Goal: Find specific page/section: Find specific page/section

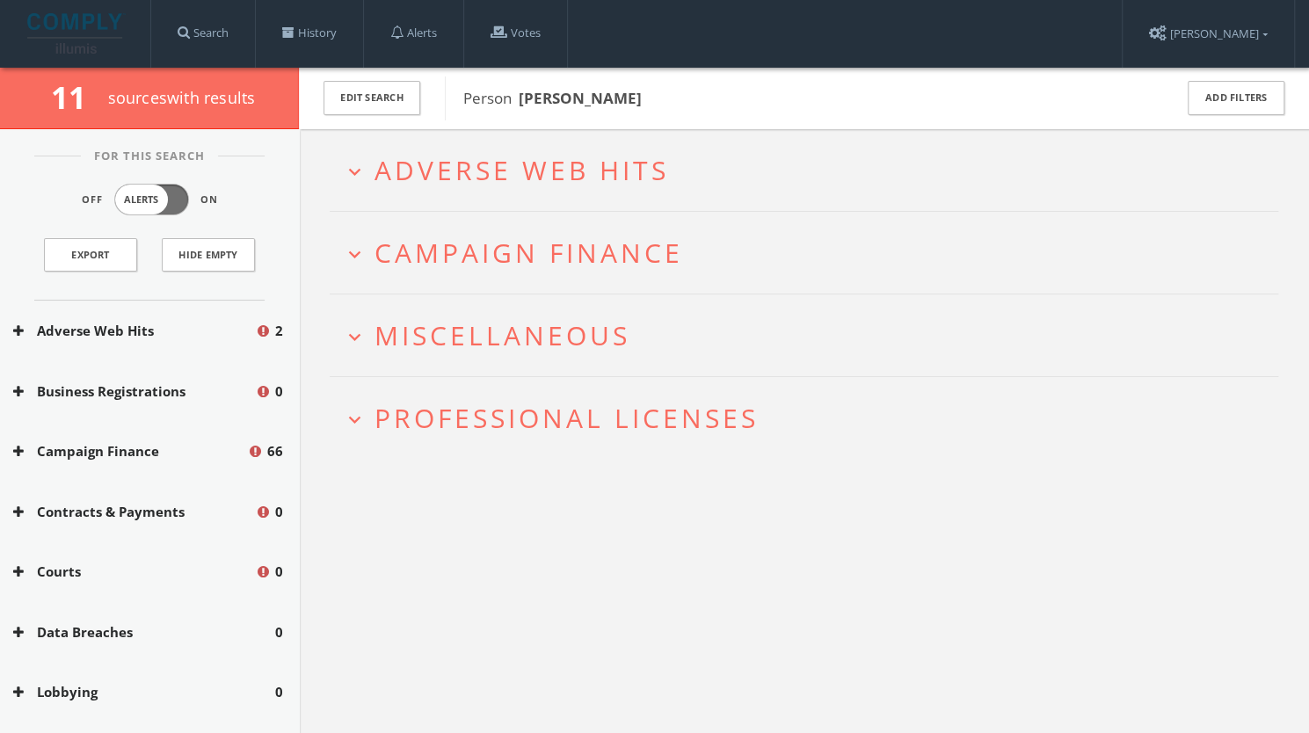
drag, startPoint x: 0, startPoint y: 0, endPoint x: 529, endPoint y: 182, distance: 559.8
click at [529, 182] on span "Adverse Web Hits" at bounding box center [522, 170] width 295 height 36
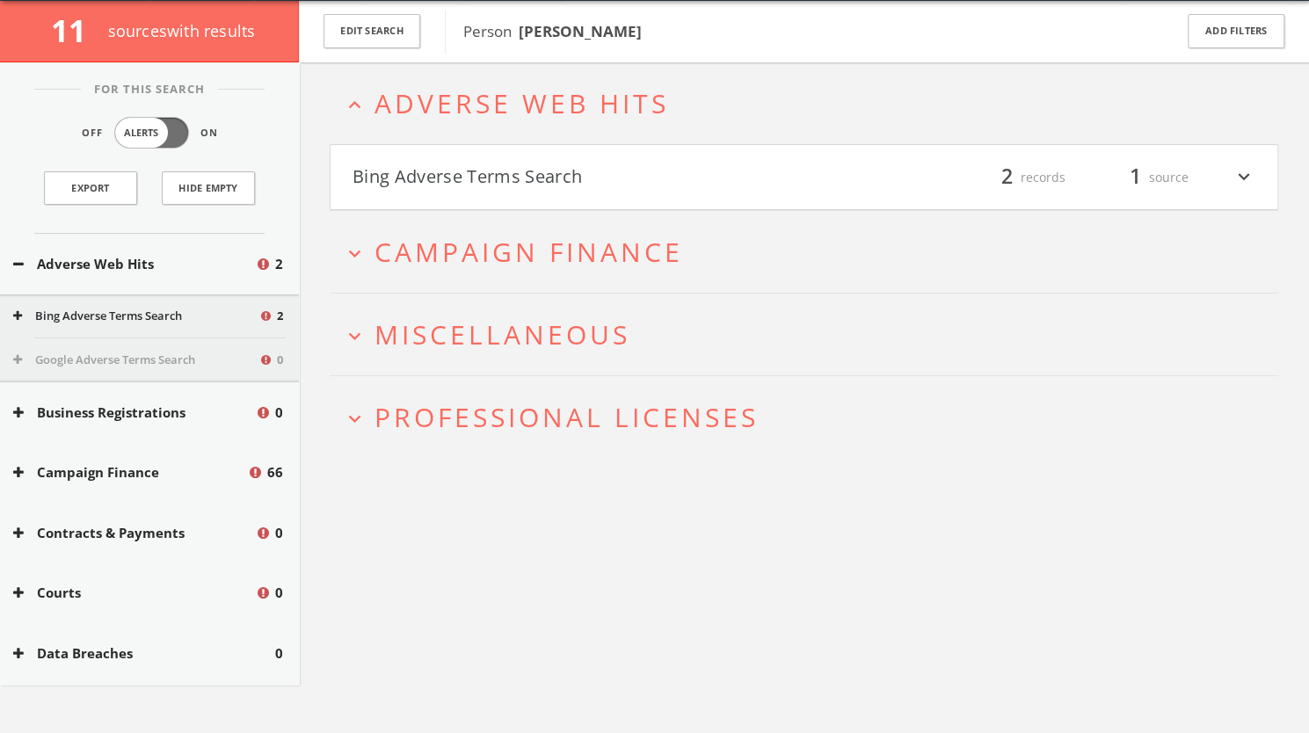
click at [535, 197] on h4 "Bing Adverse Terms Search filter_list 2 records 1 source expand_more" at bounding box center [804, 177] width 947 height 65
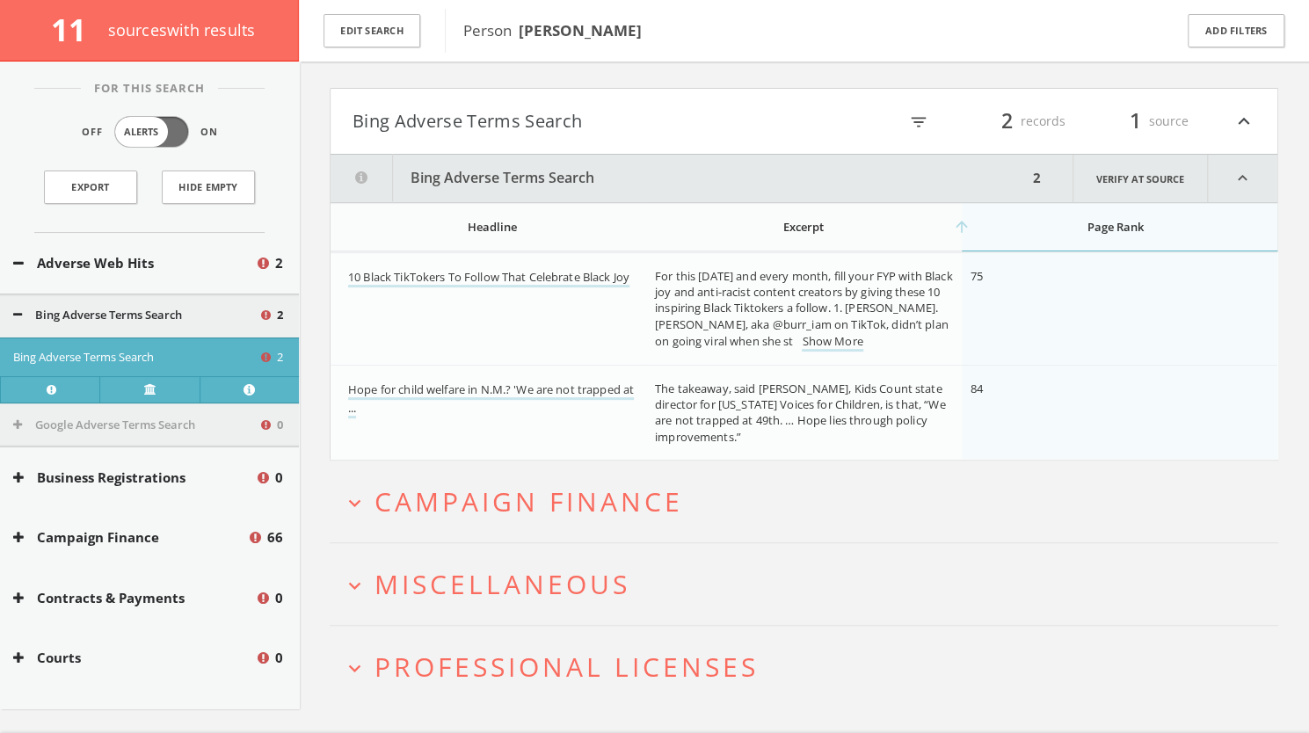
scroll to position [165, 0]
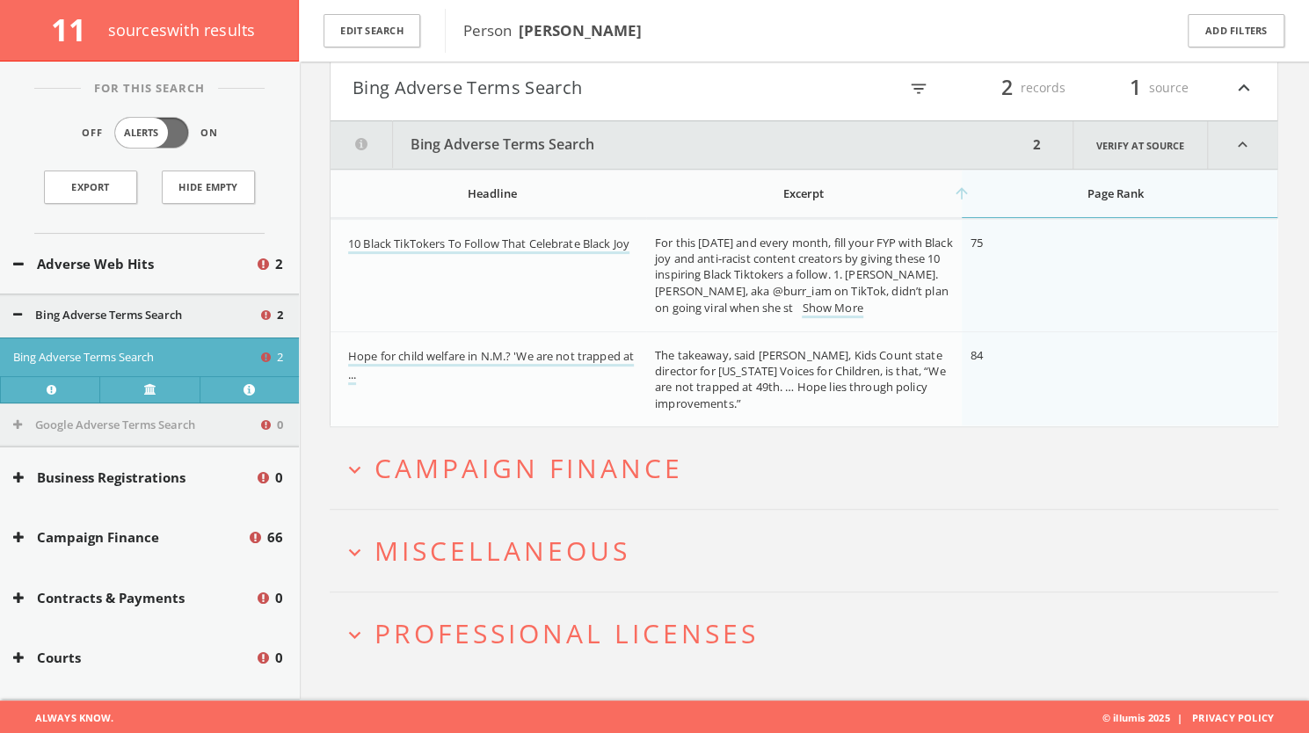
click at [610, 461] on span "Campaign Finance" at bounding box center [529, 468] width 309 height 36
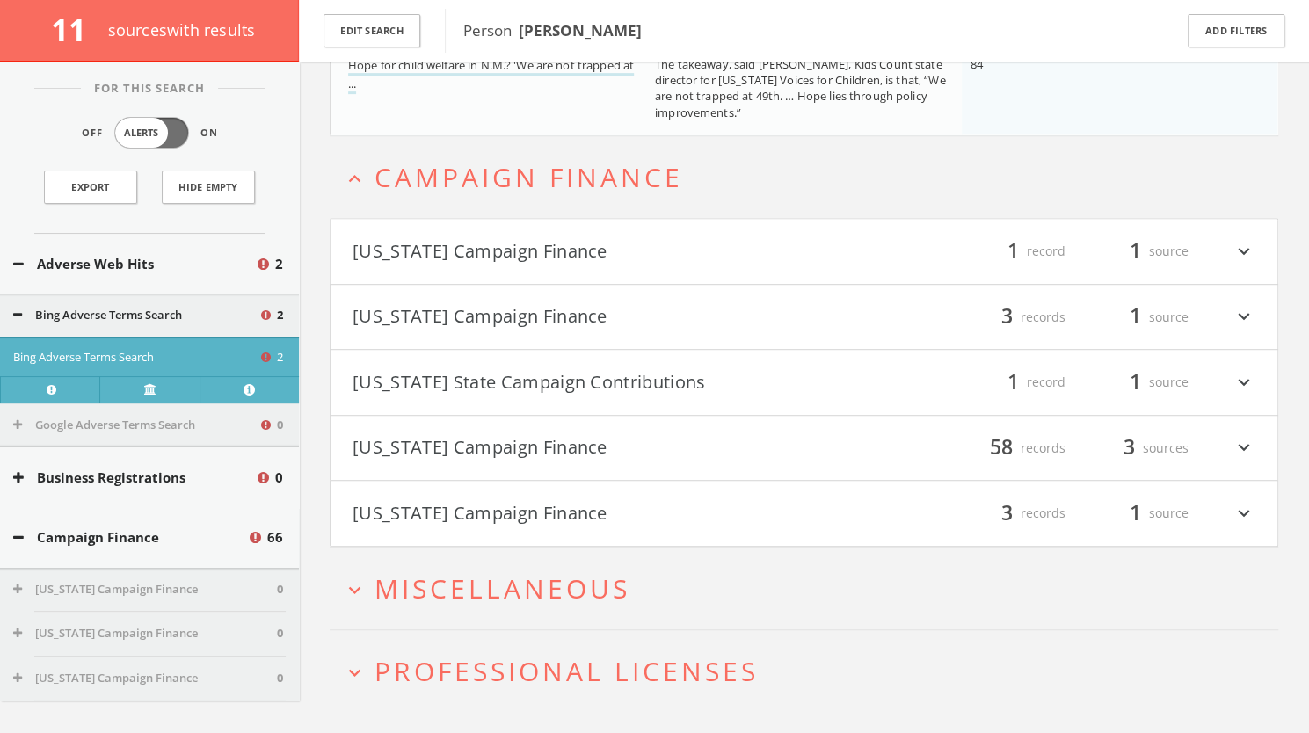
scroll to position [492, 0]
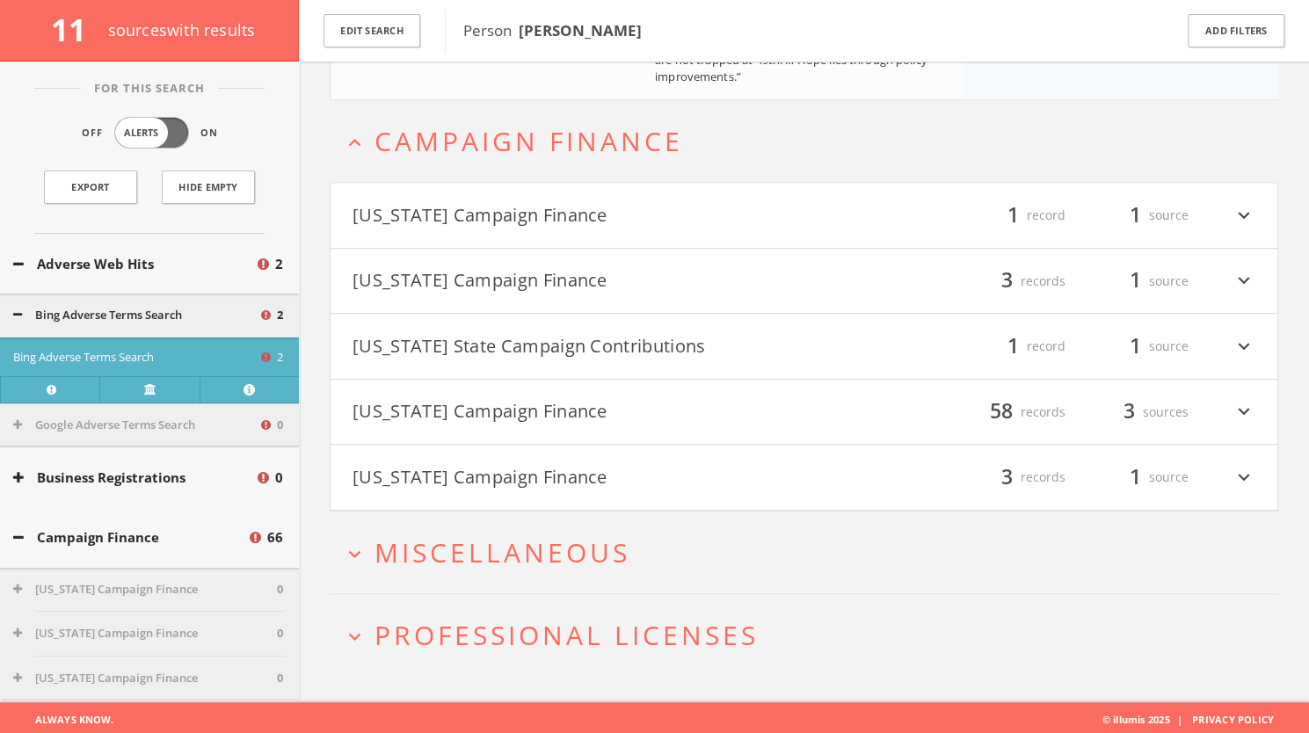
click at [600, 214] on button "[US_STATE] Campaign Finance" at bounding box center [579, 215] width 452 height 30
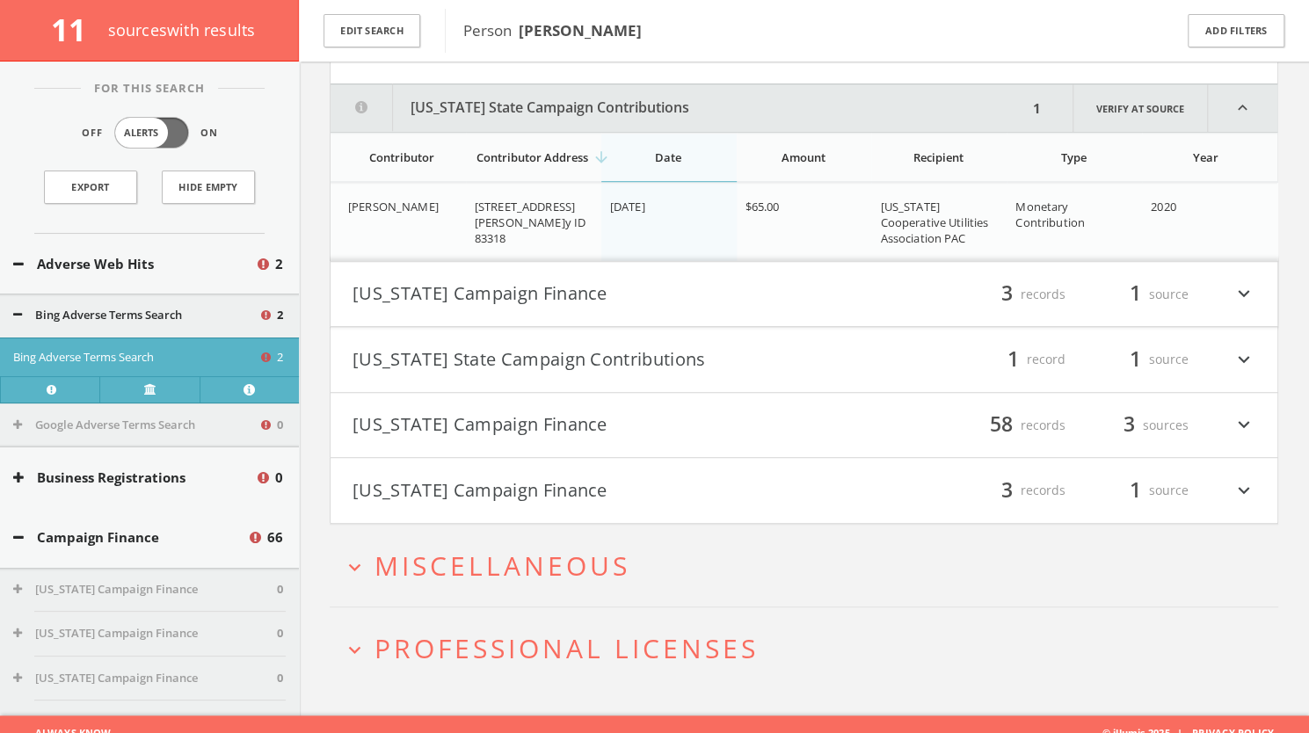
scroll to position [668, 0]
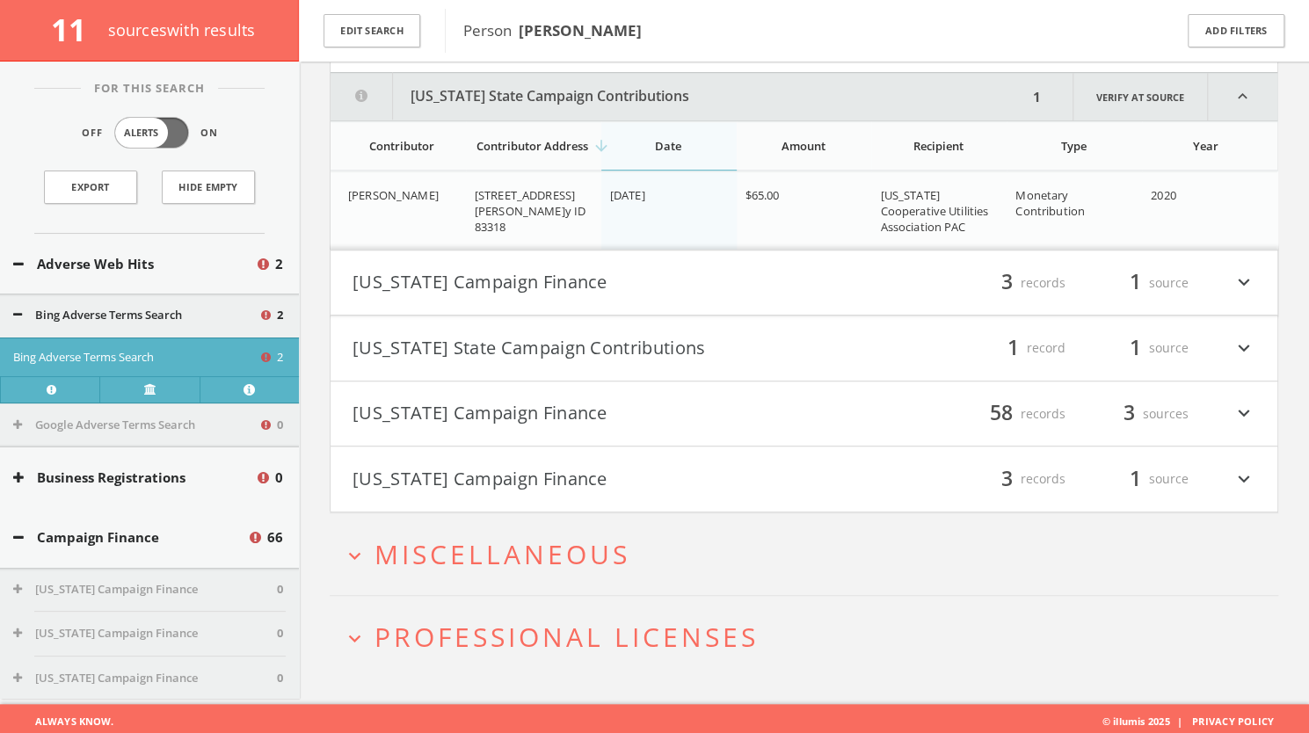
click at [613, 271] on button "[US_STATE] Campaign Finance" at bounding box center [579, 283] width 452 height 30
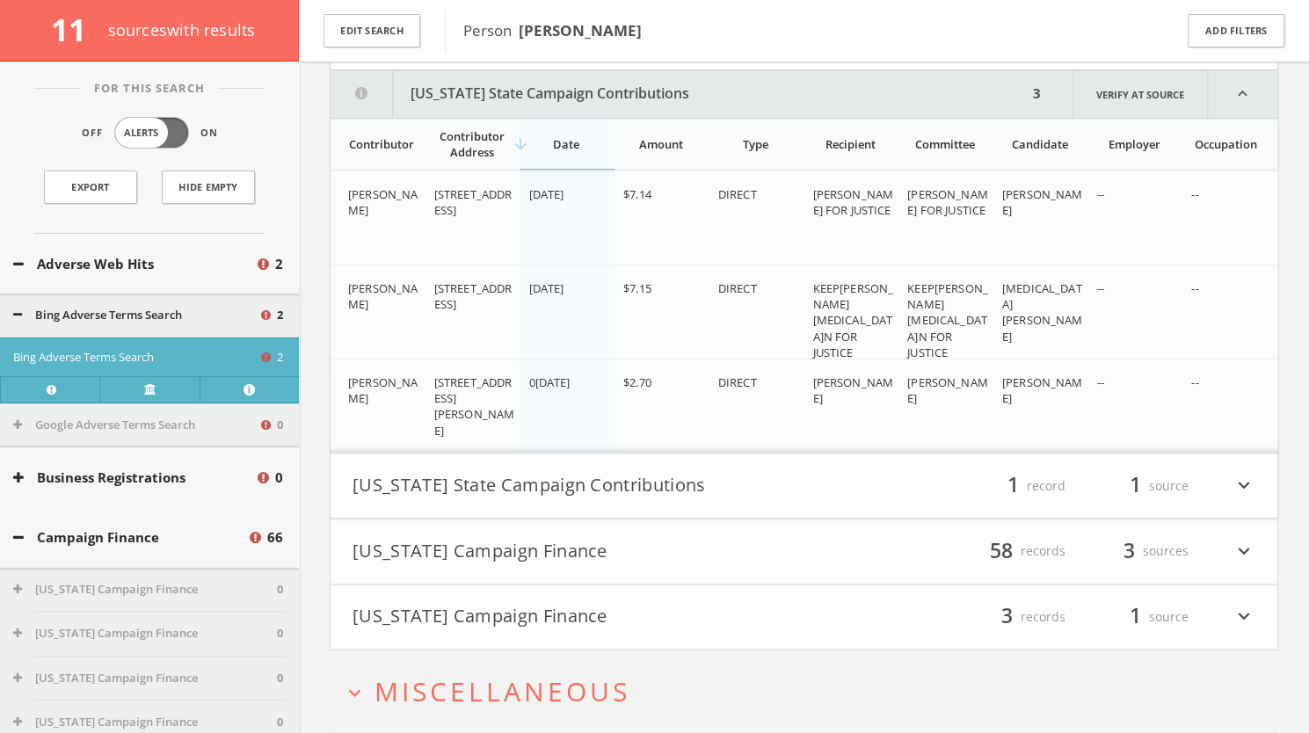
scroll to position [918, 0]
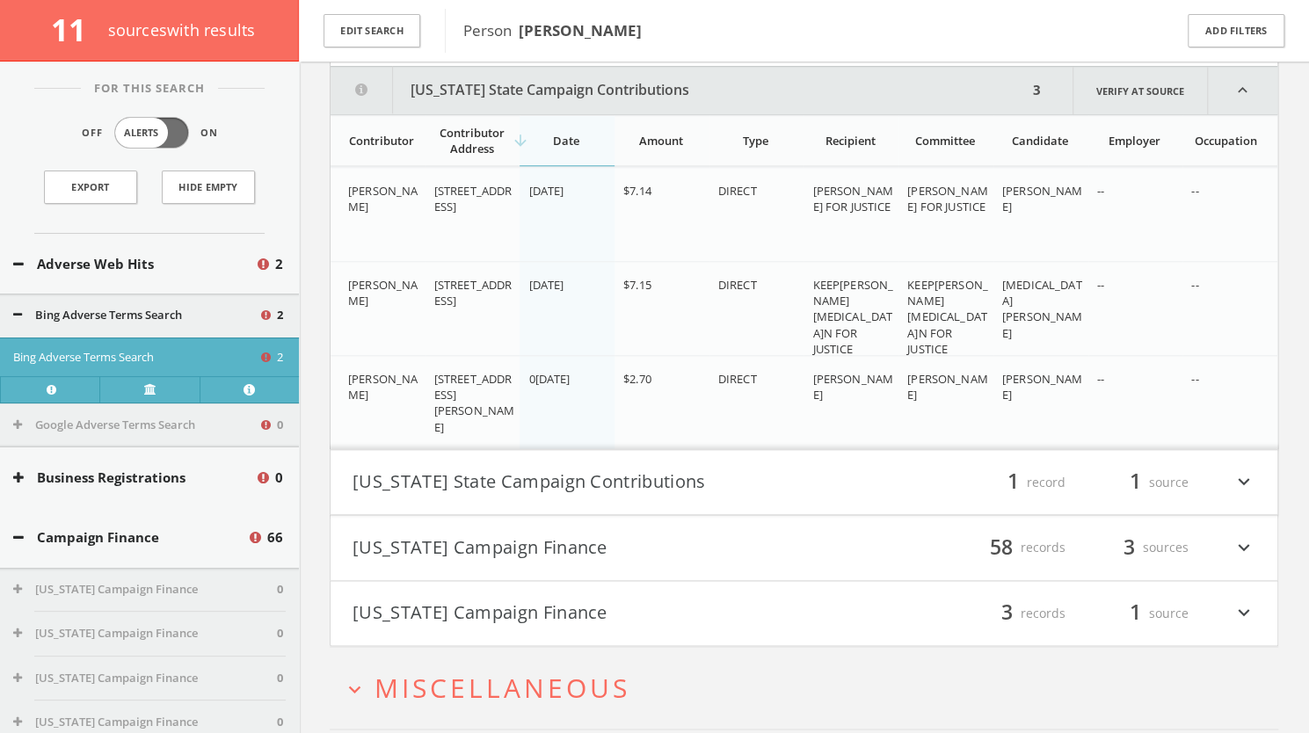
click at [658, 474] on button "[US_STATE] State Campaign Contributions" at bounding box center [579, 483] width 452 height 30
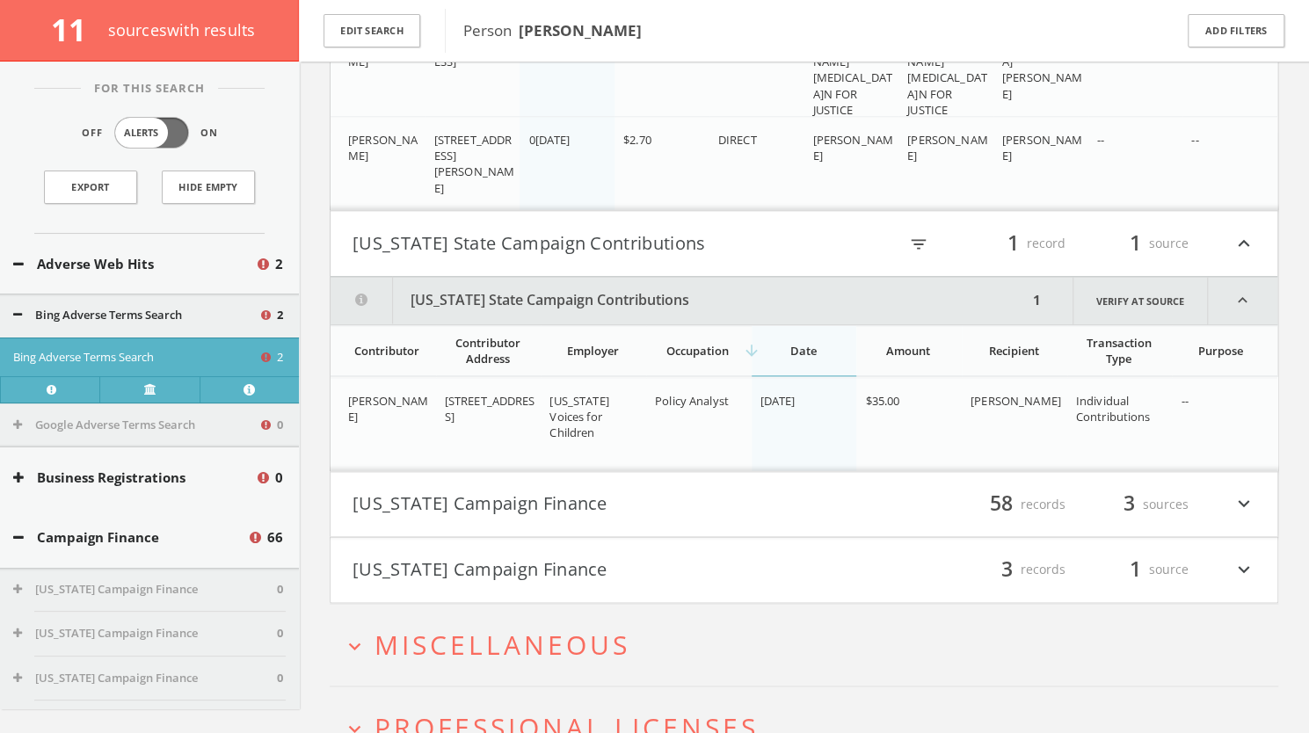
scroll to position [1247, 0]
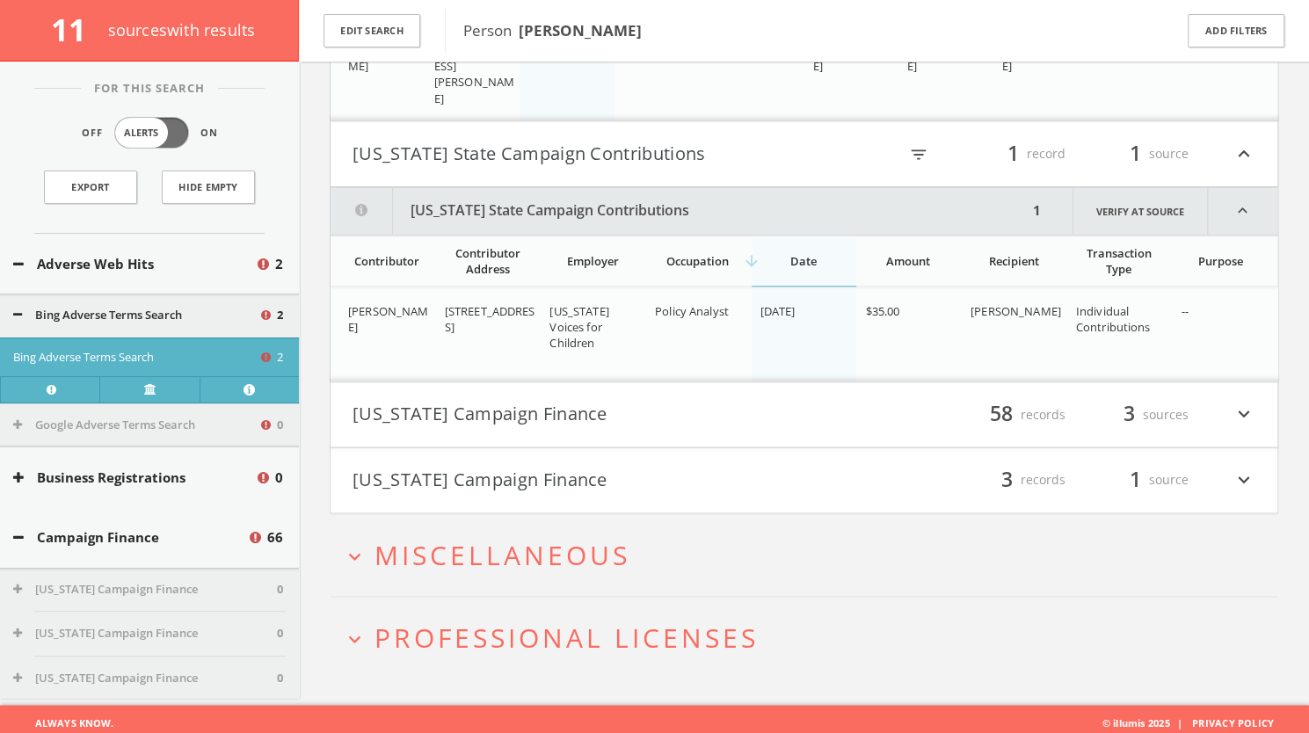
click at [655, 470] on button "[US_STATE] Campaign Finance" at bounding box center [579, 480] width 452 height 30
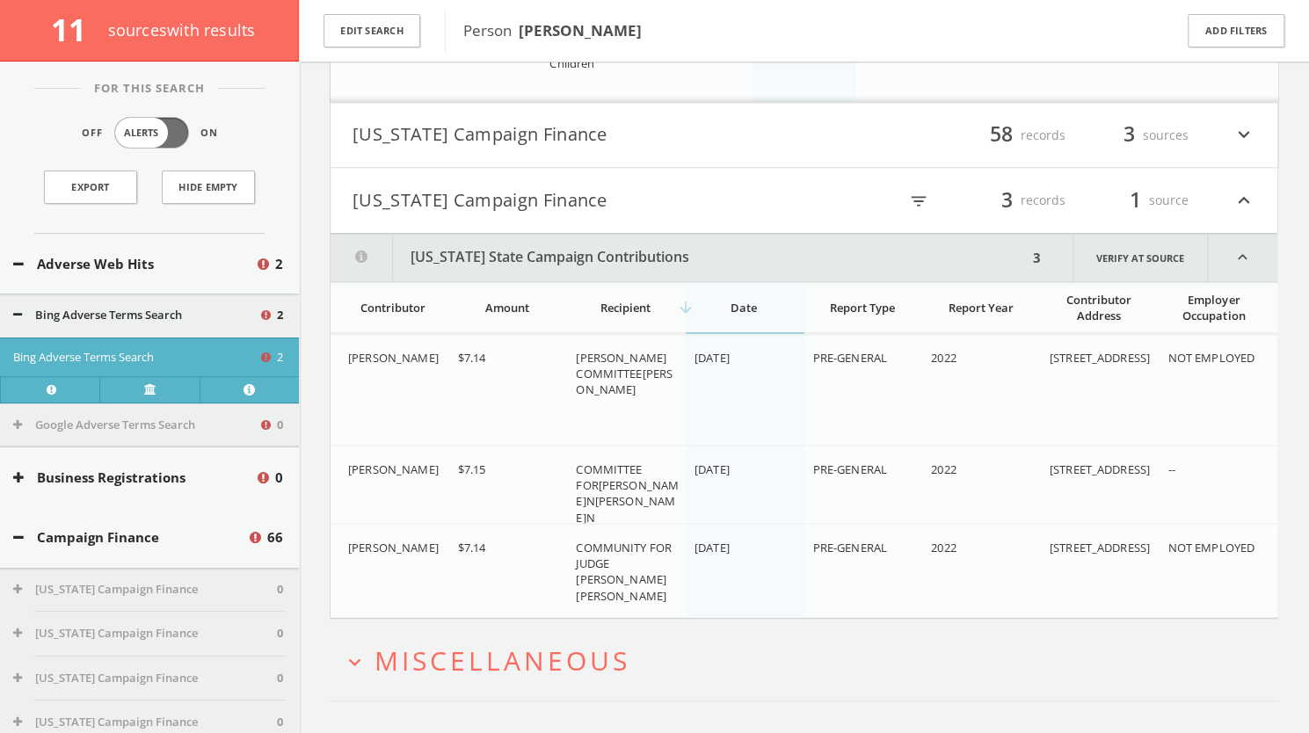
scroll to position [1630, 0]
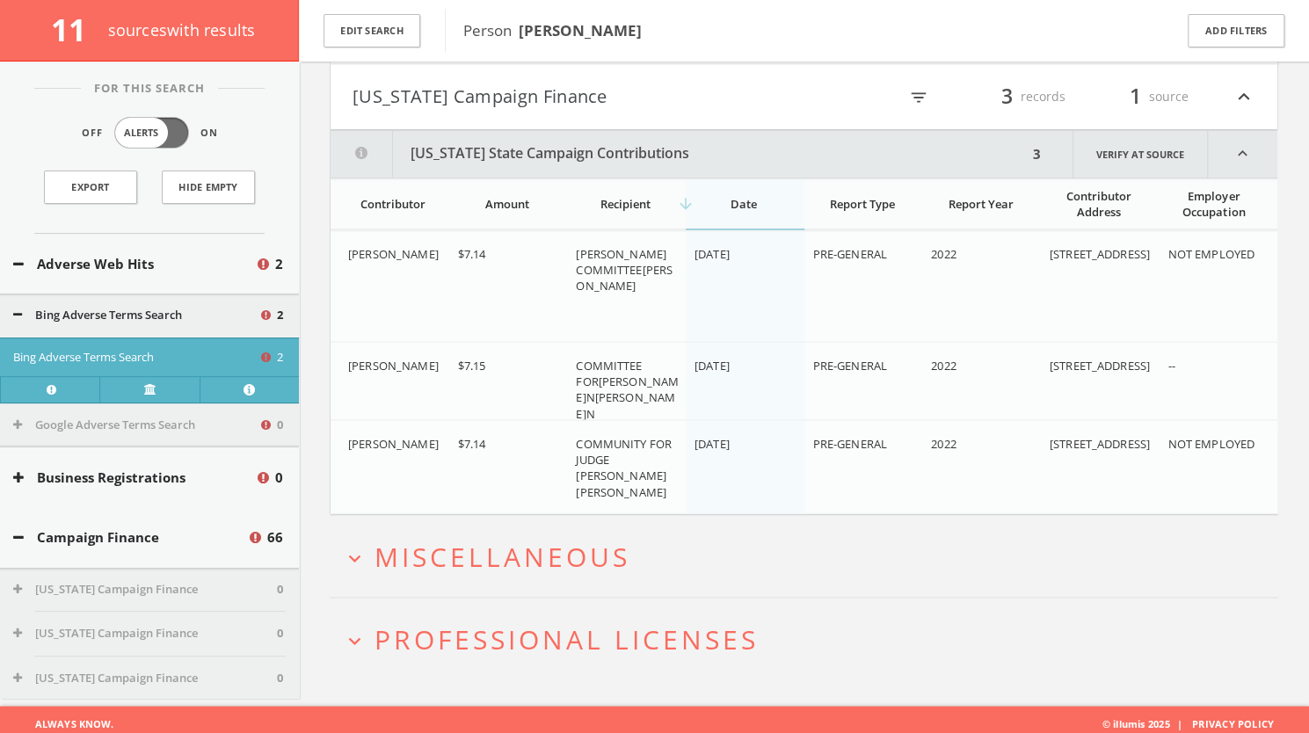
click at [658, 548] on button "expand_more Miscellaneous" at bounding box center [811, 556] width 936 height 29
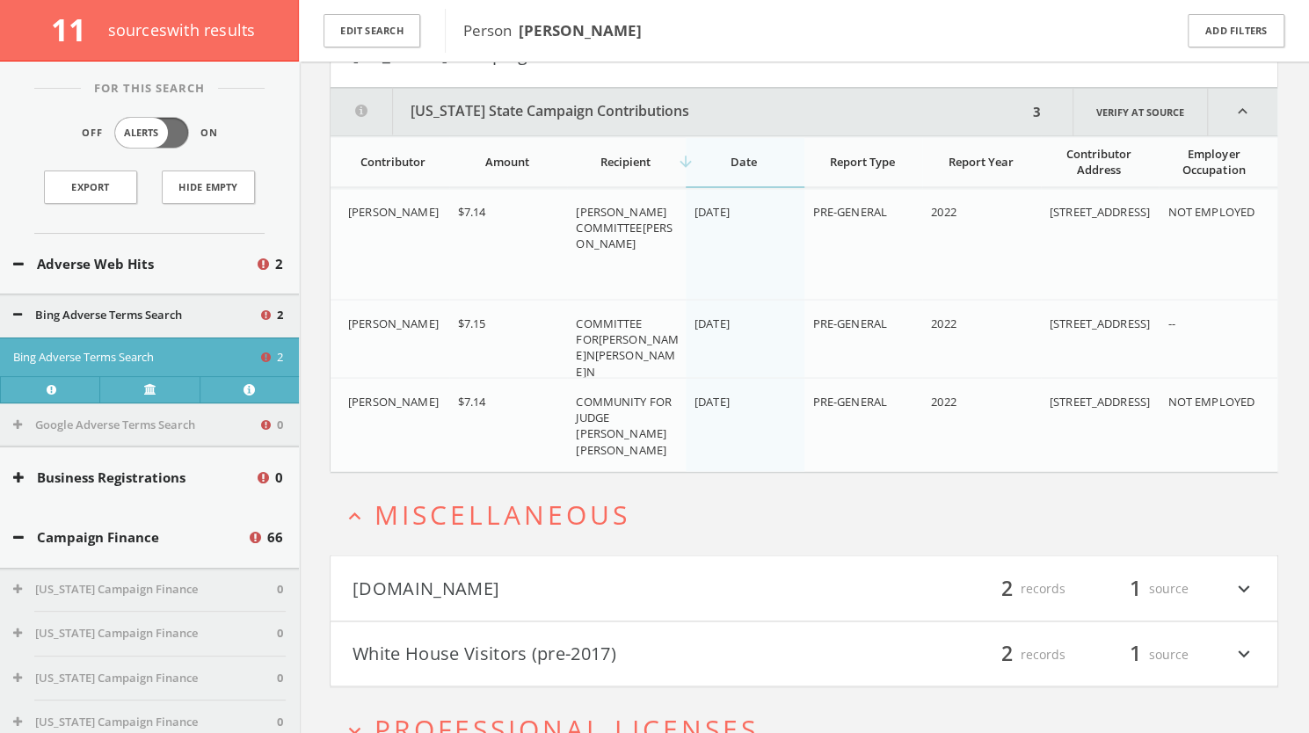
scroll to position [1761, 0]
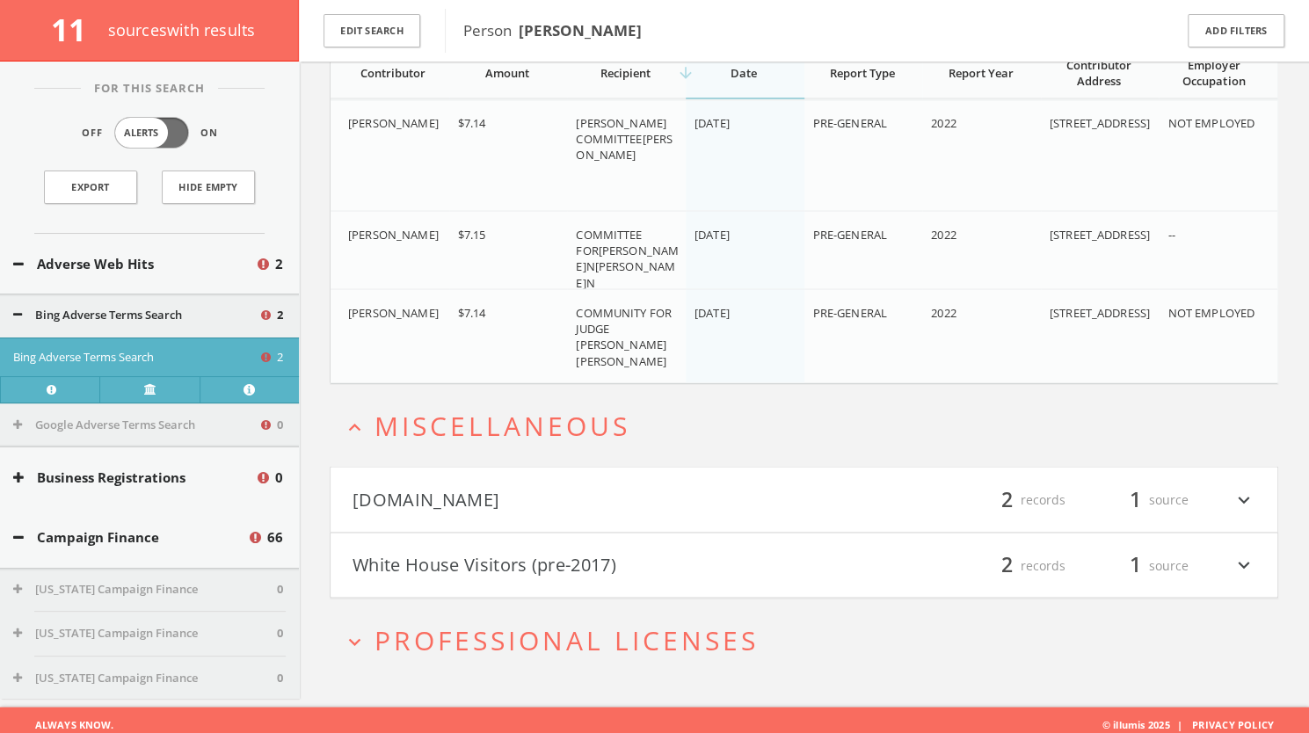
click at [653, 638] on span "Professional Licenses" at bounding box center [567, 640] width 384 height 36
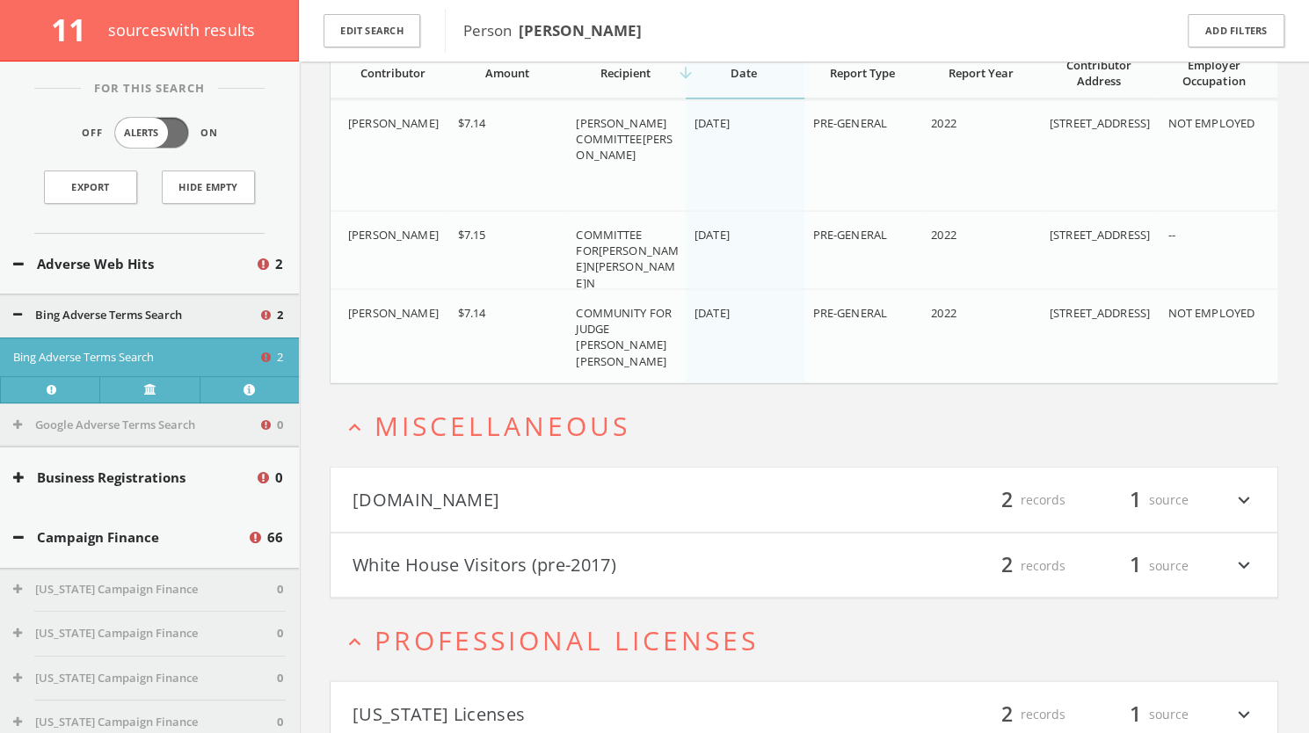
scroll to position [1827, 0]
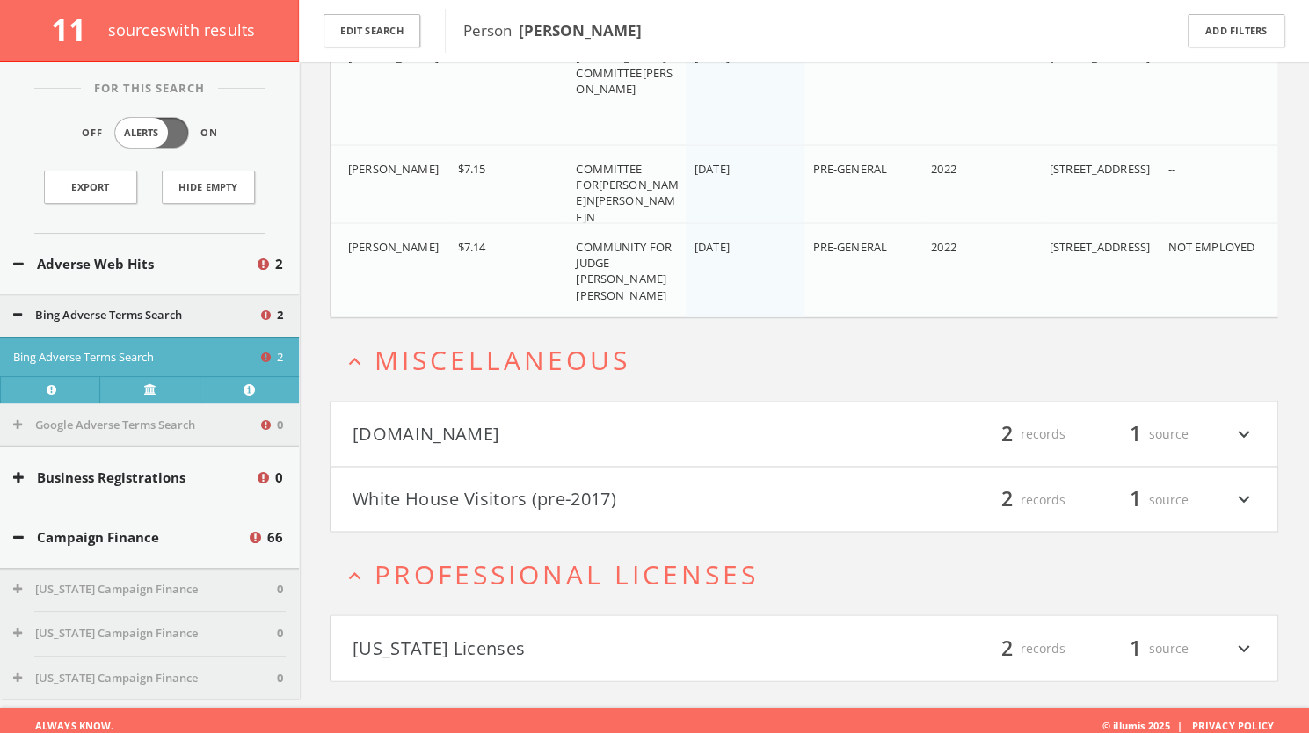
click at [565, 419] on button "[DOMAIN_NAME]" at bounding box center [579, 434] width 452 height 30
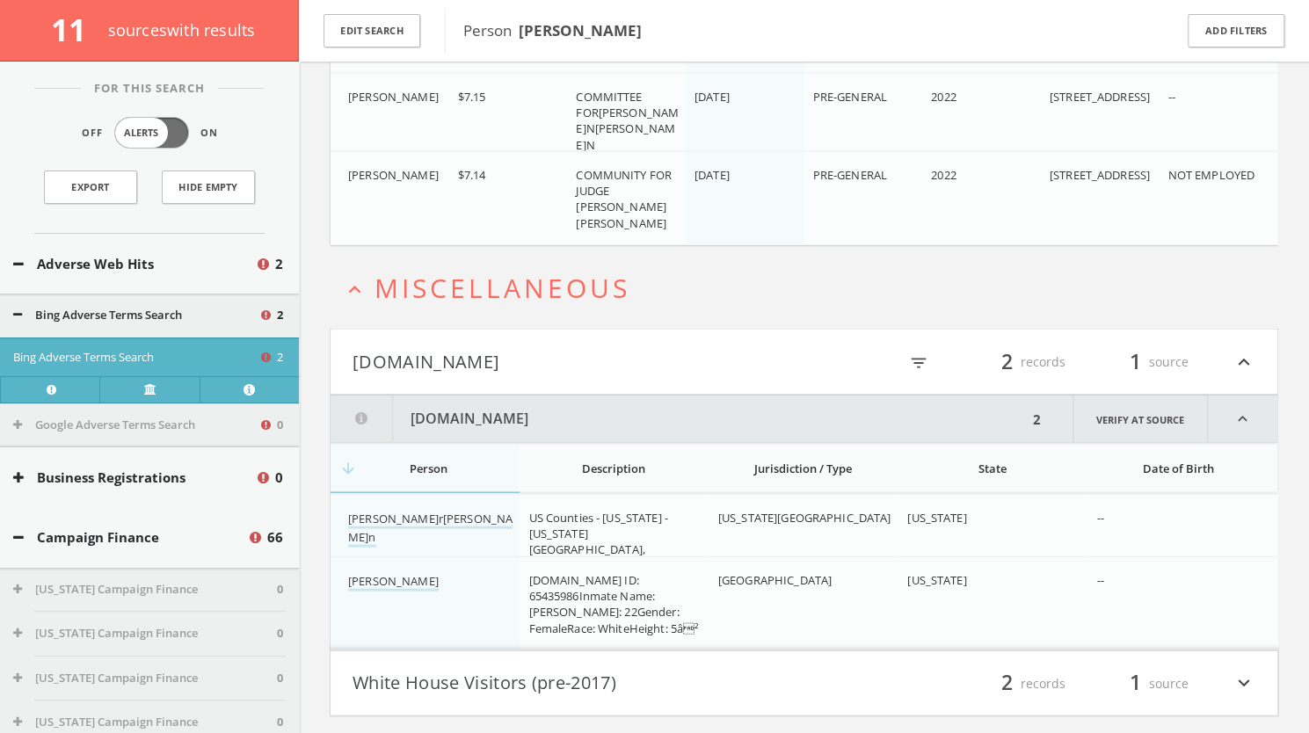
scroll to position [2082, 0]
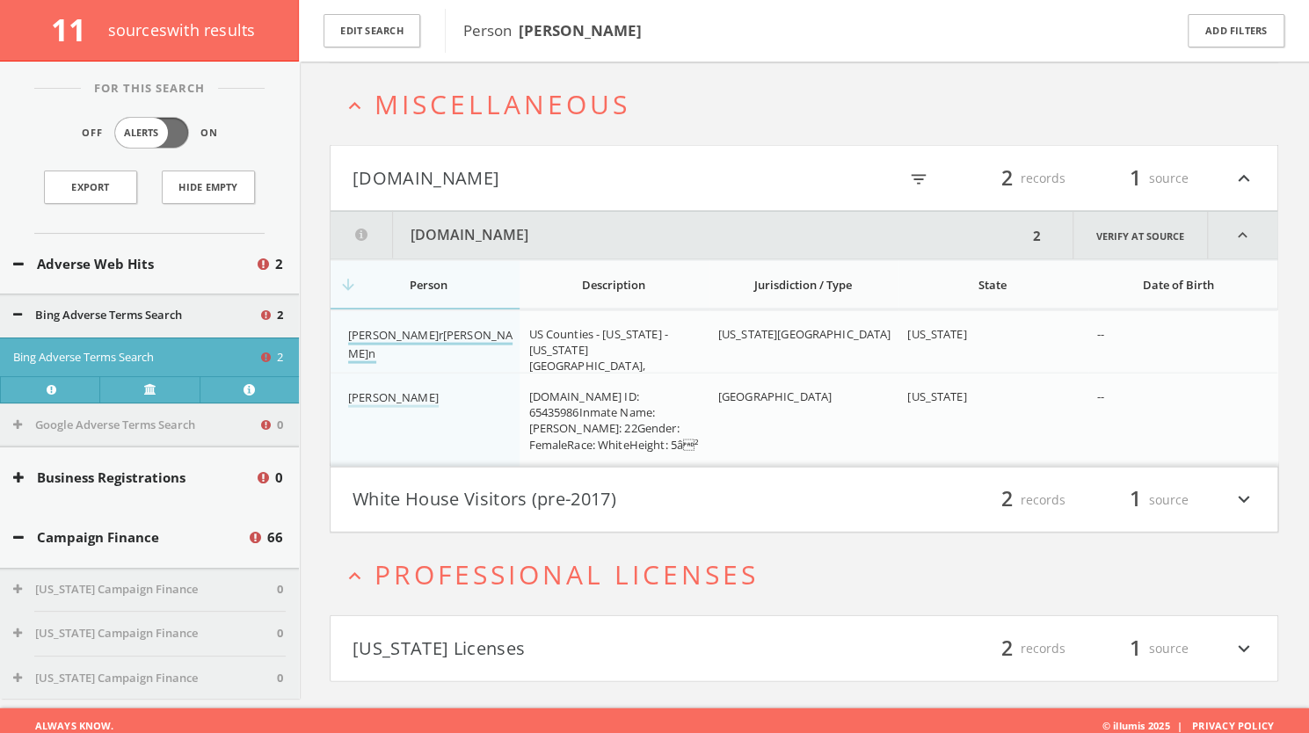
click at [409, 327] on link "[PERSON_NAME]r[PERSON_NAME]n" at bounding box center [430, 345] width 164 height 37
click at [398, 392] on link "[PERSON_NAME]" at bounding box center [393, 399] width 91 height 18
